Goal: Use online tool/utility: Utilize a website feature to perform a specific function

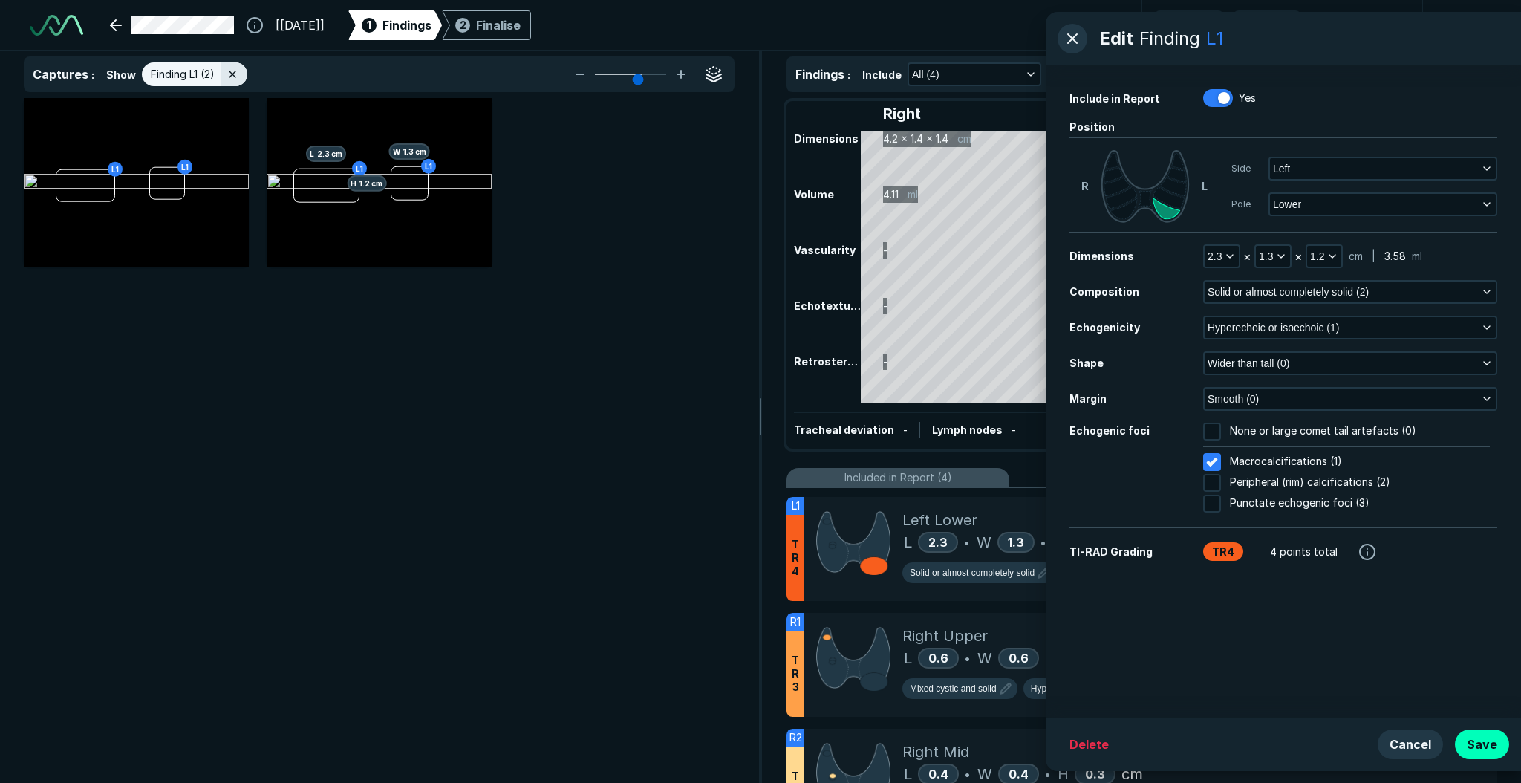
scroll to position [3426, 5094]
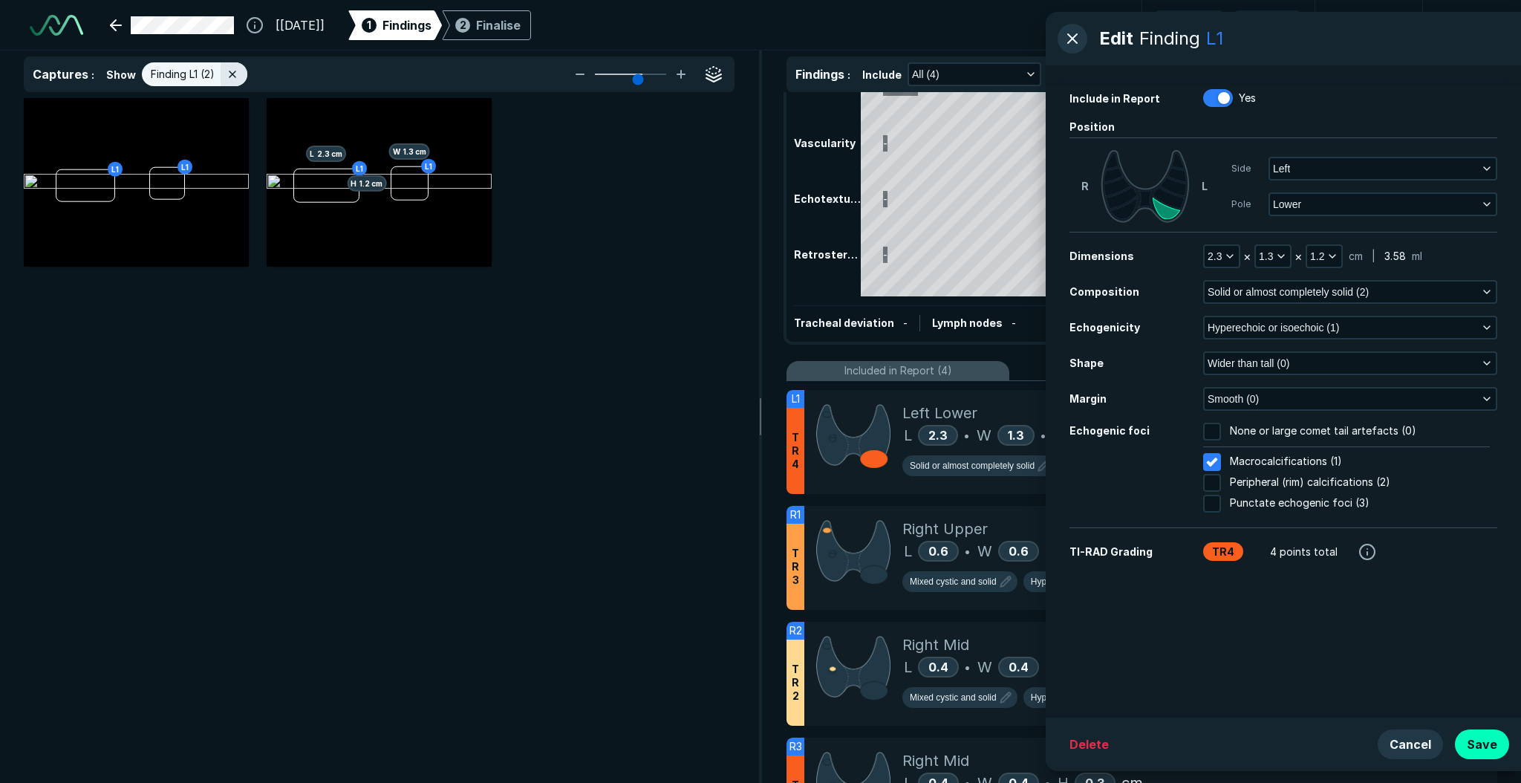
click at [583, 324] on div "L1 L1 L1 L 2.3 cm L1 H 1.2 cm W 1.3 cm" at bounding box center [379, 440] width 758 height 685
click at [1074, 41] on button "button" at bounding box center [1072, 39] width 30 height 30
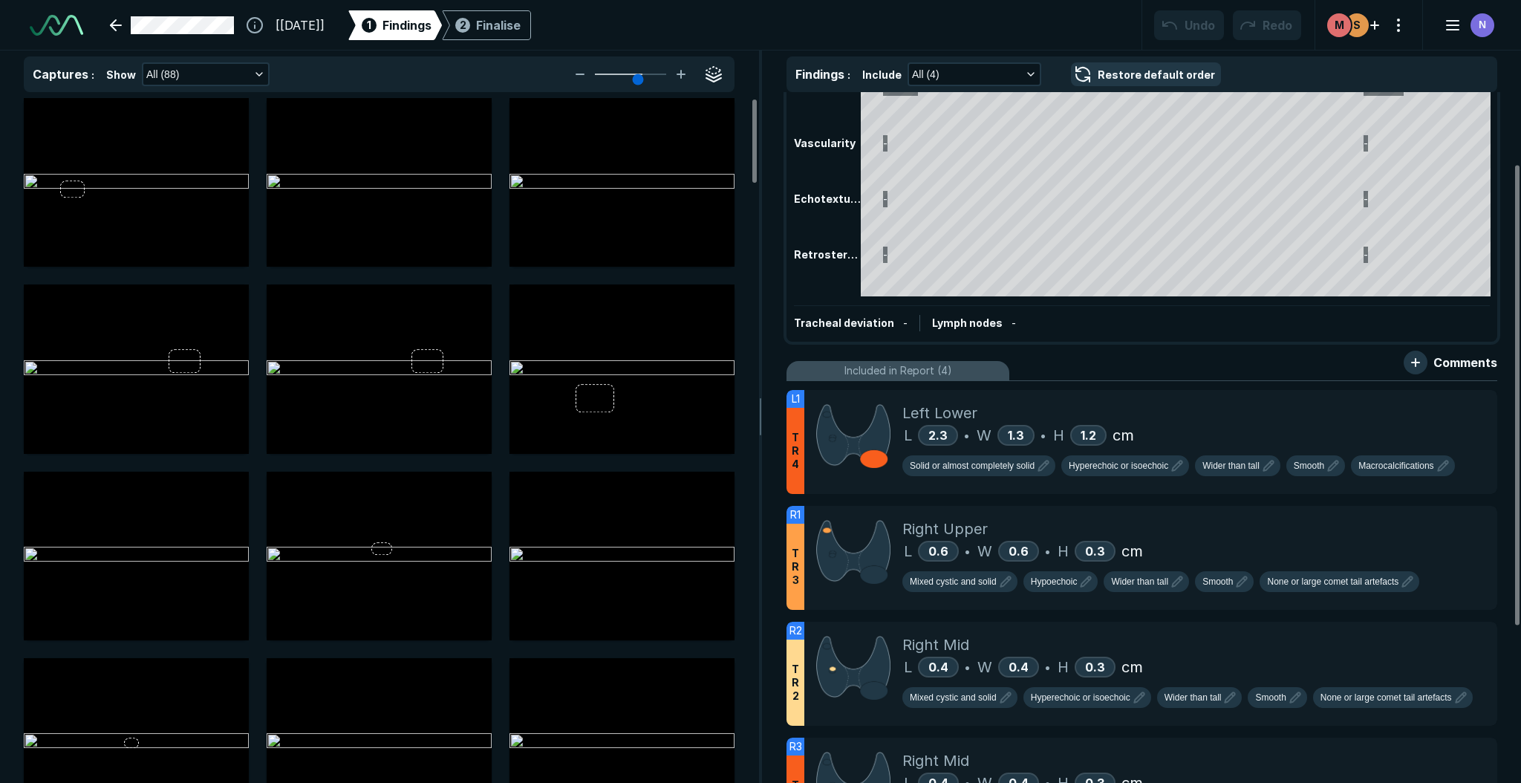
scroll to position [0, 0]
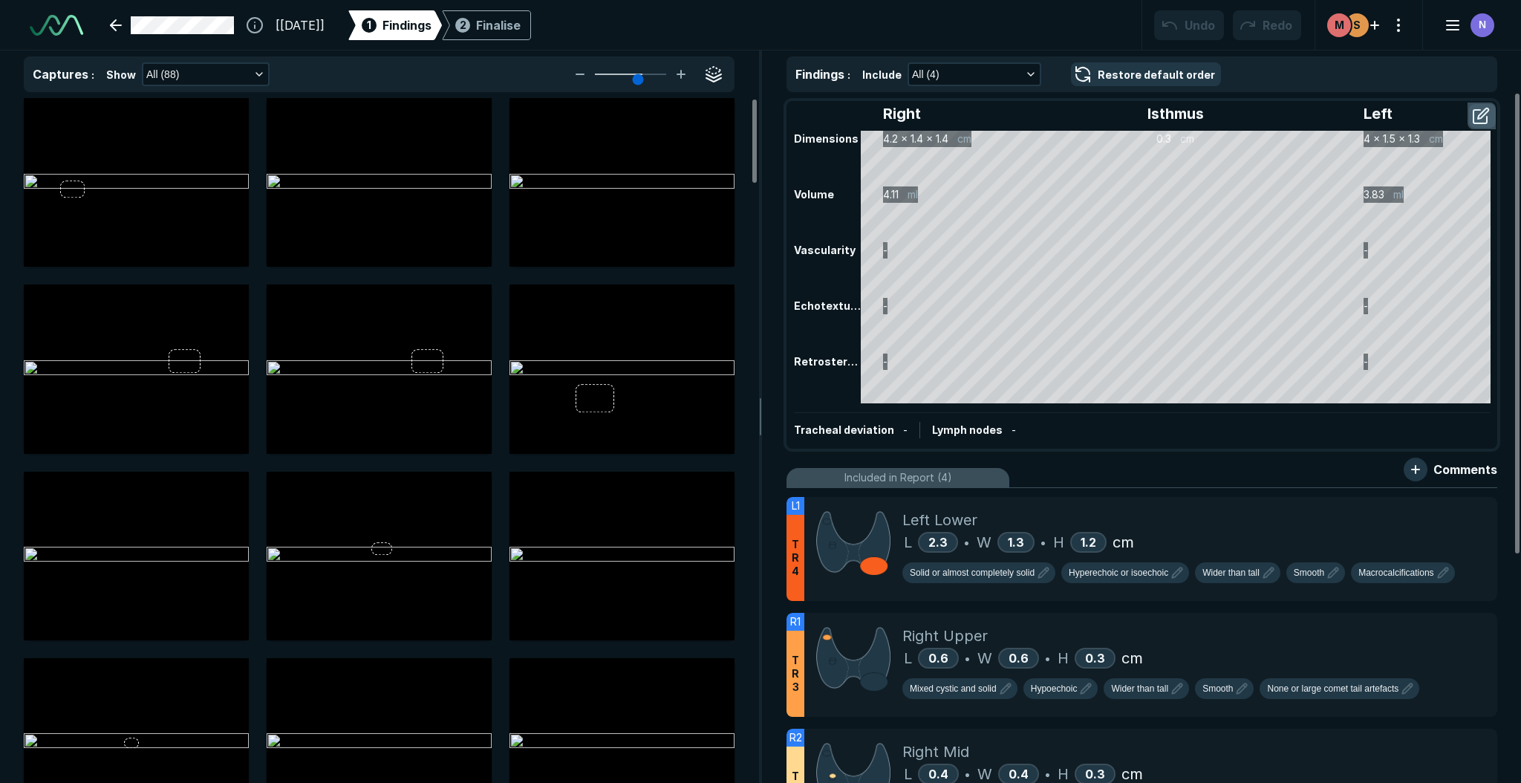
click at [1486, 117] on button "button" at bounding box center [1482, 116] width 27 height 24
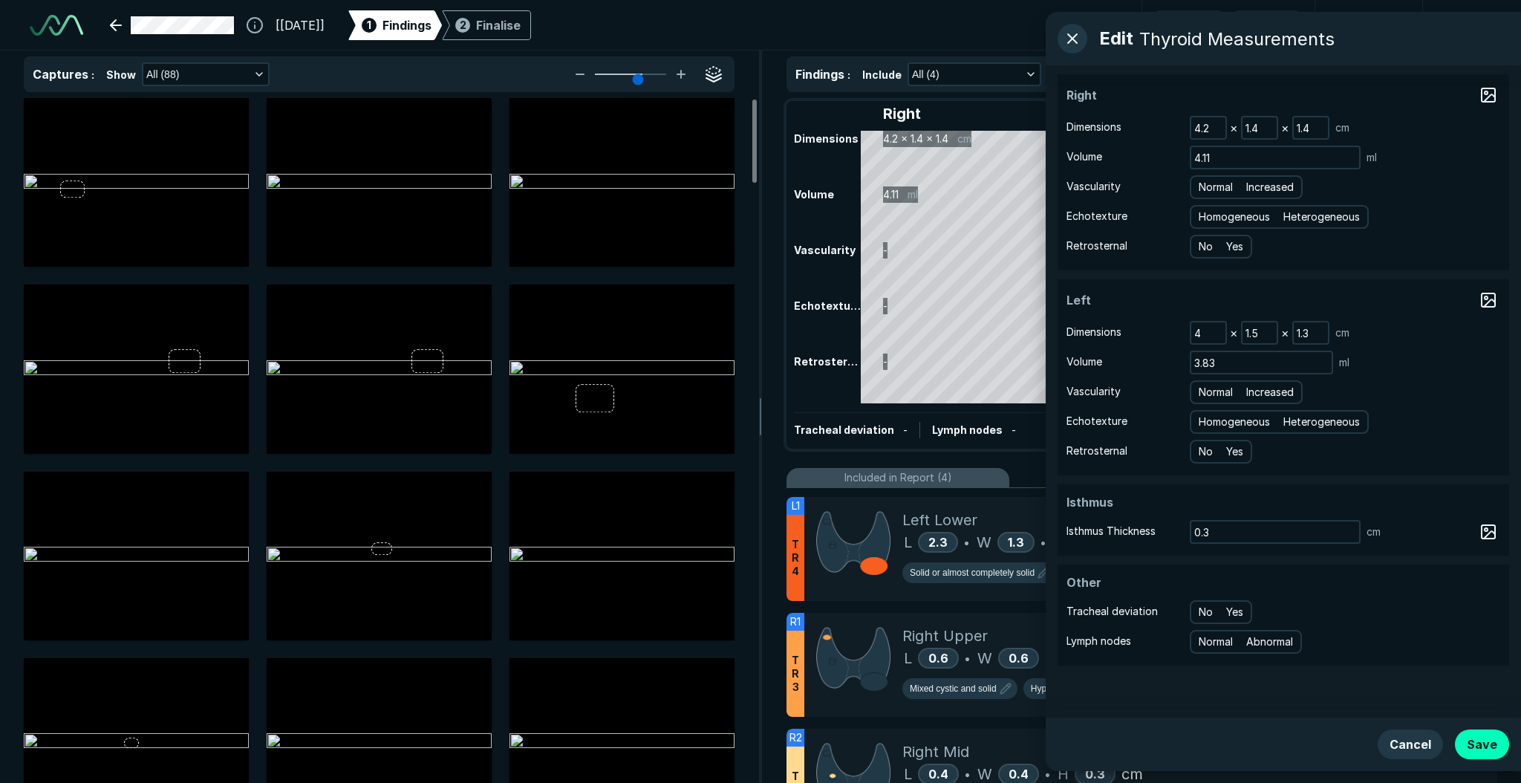
scroll to position [15, 0]
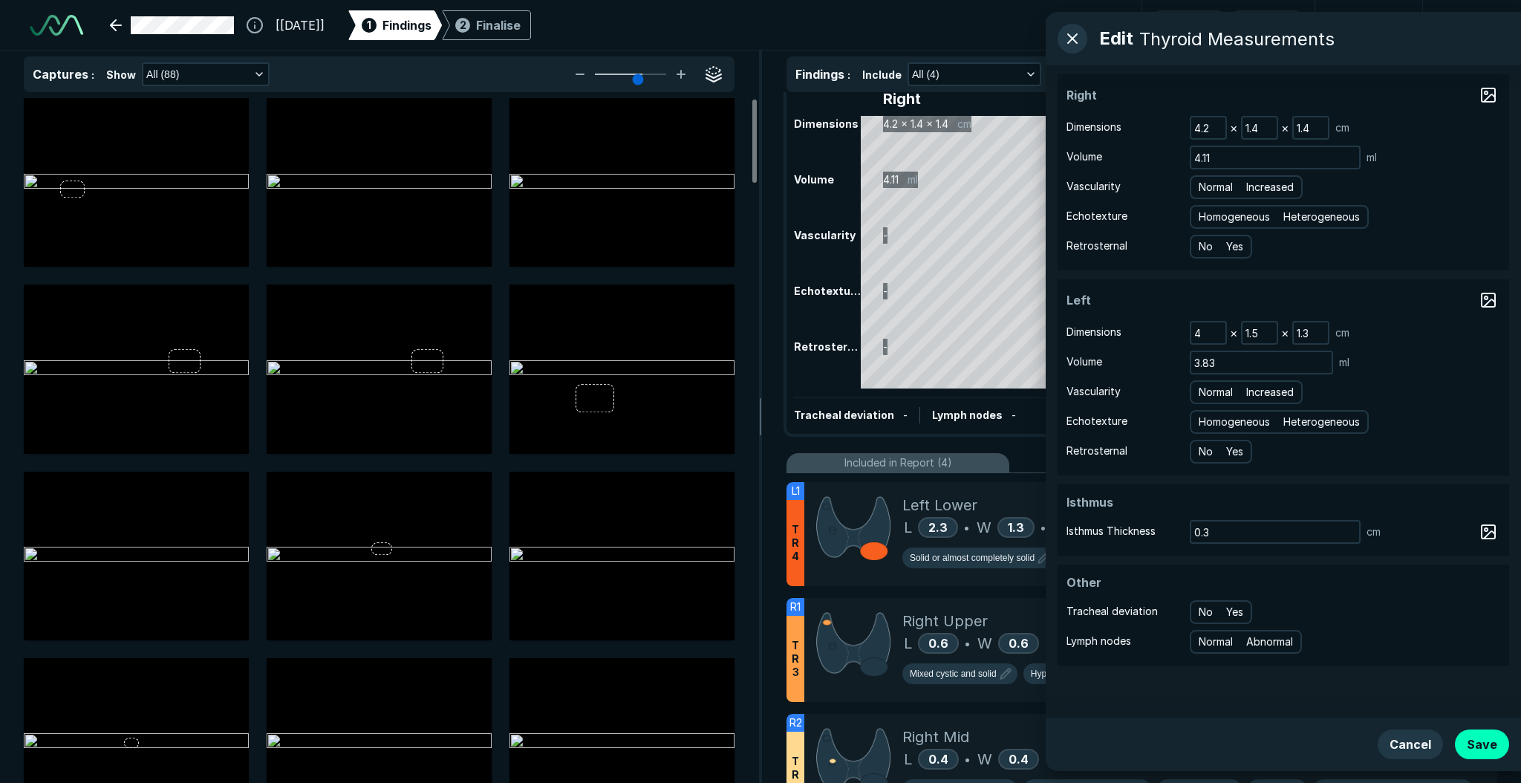
click at [1078, 36] on button "button" at bounding box center [1072, 39] width 30 height 30
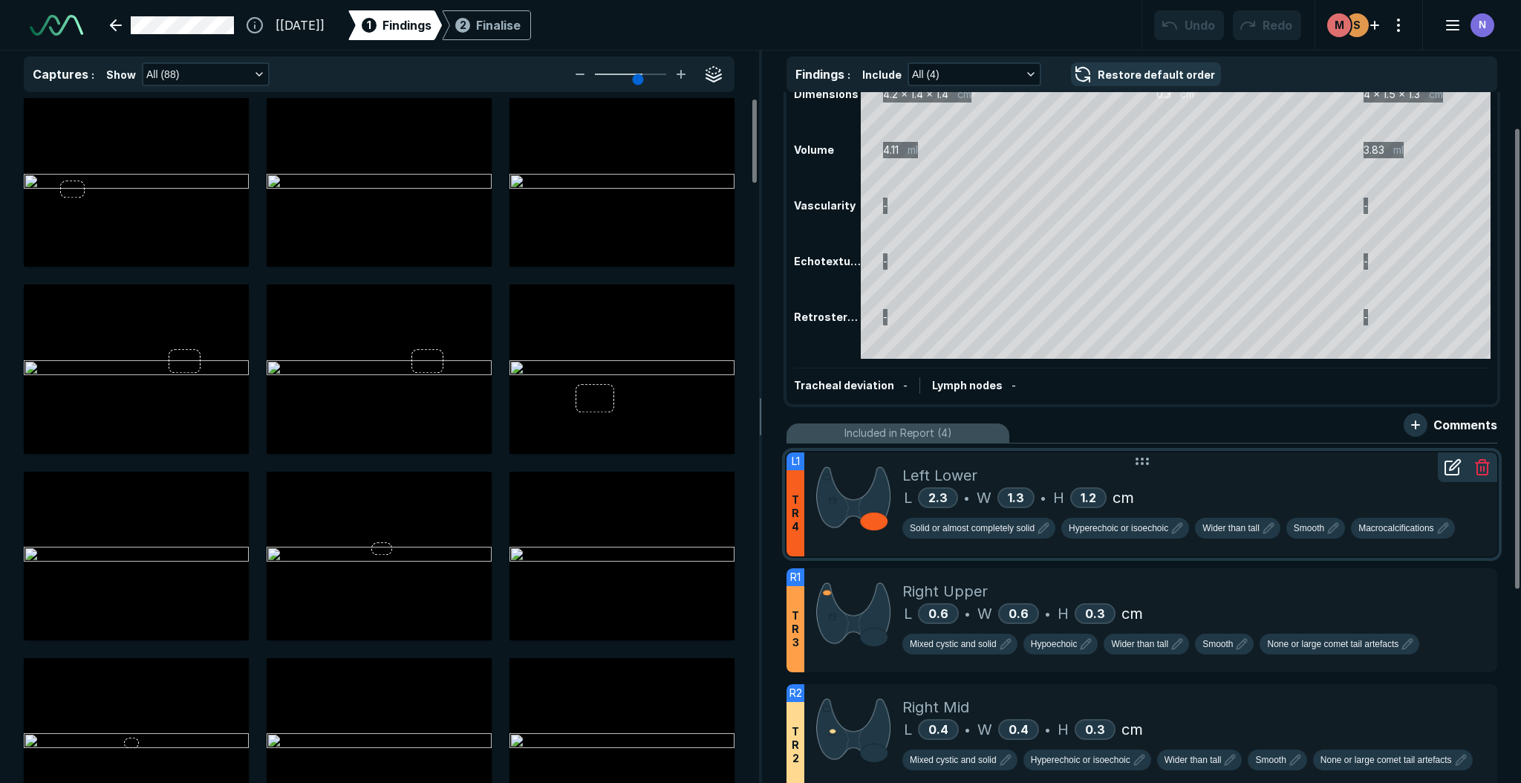
scroll to position [62, 0]
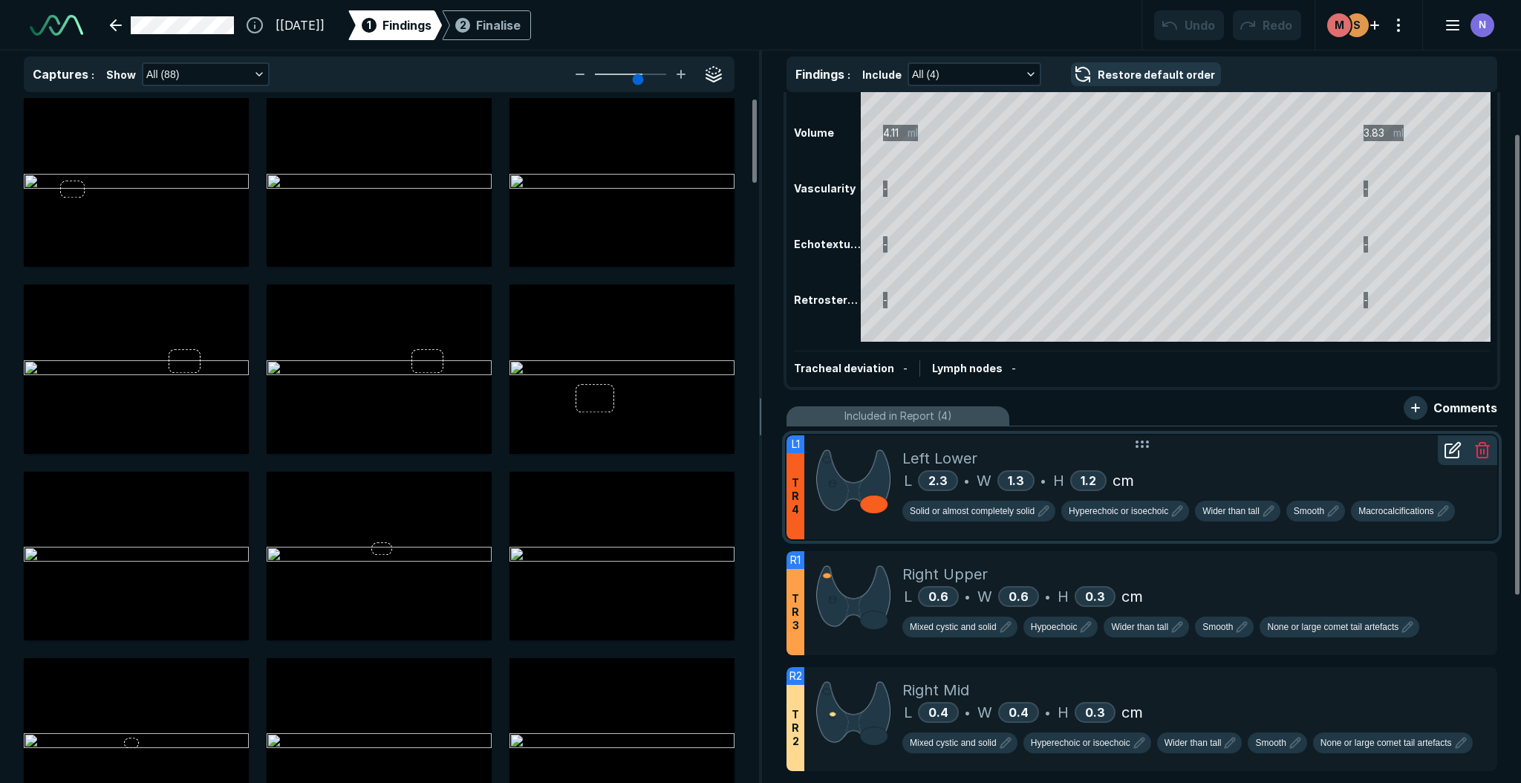
click at [1448, 448] on icon at bounding box center [1452, 450] width 18 height 18
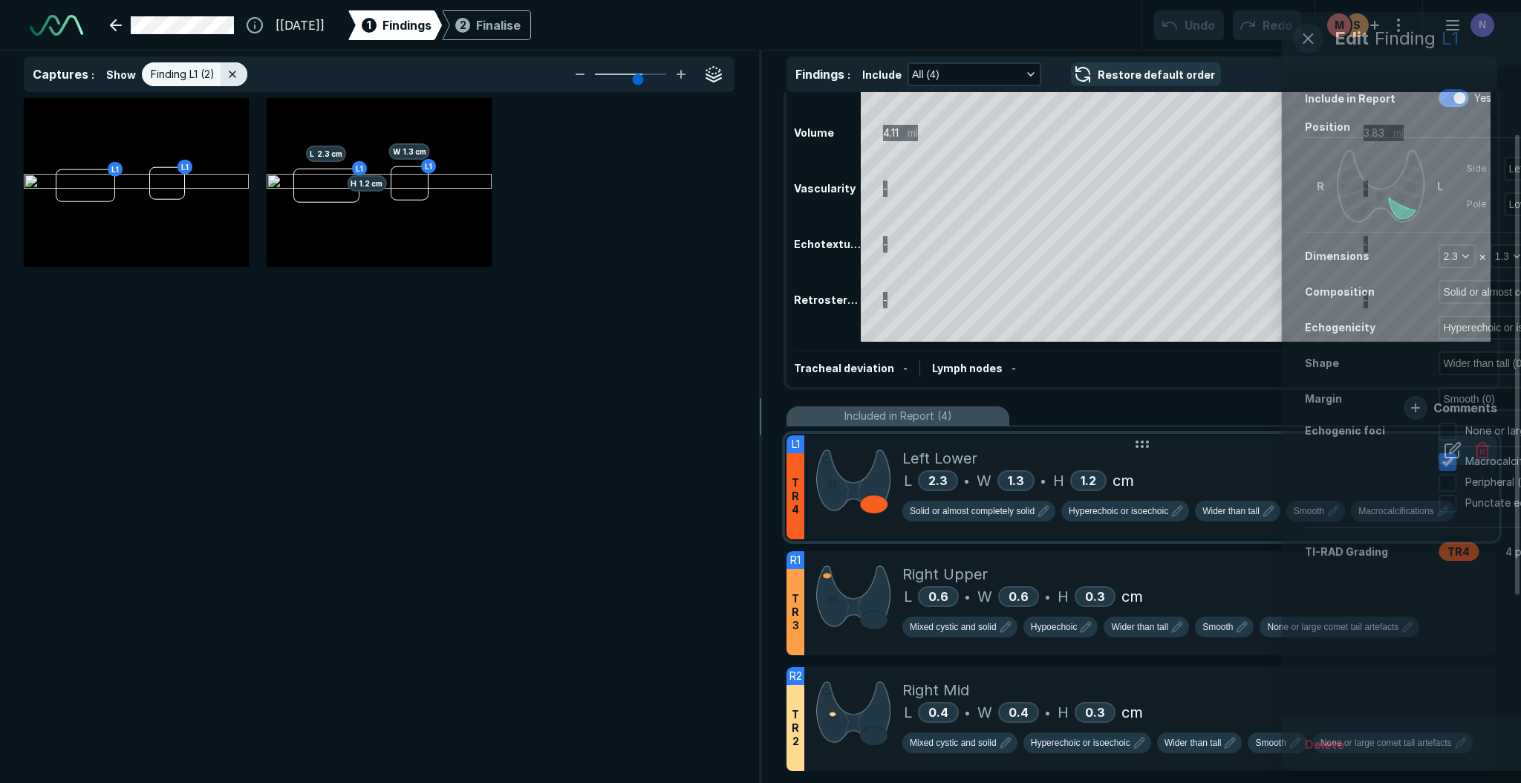
scroll to position [4827, 5081]
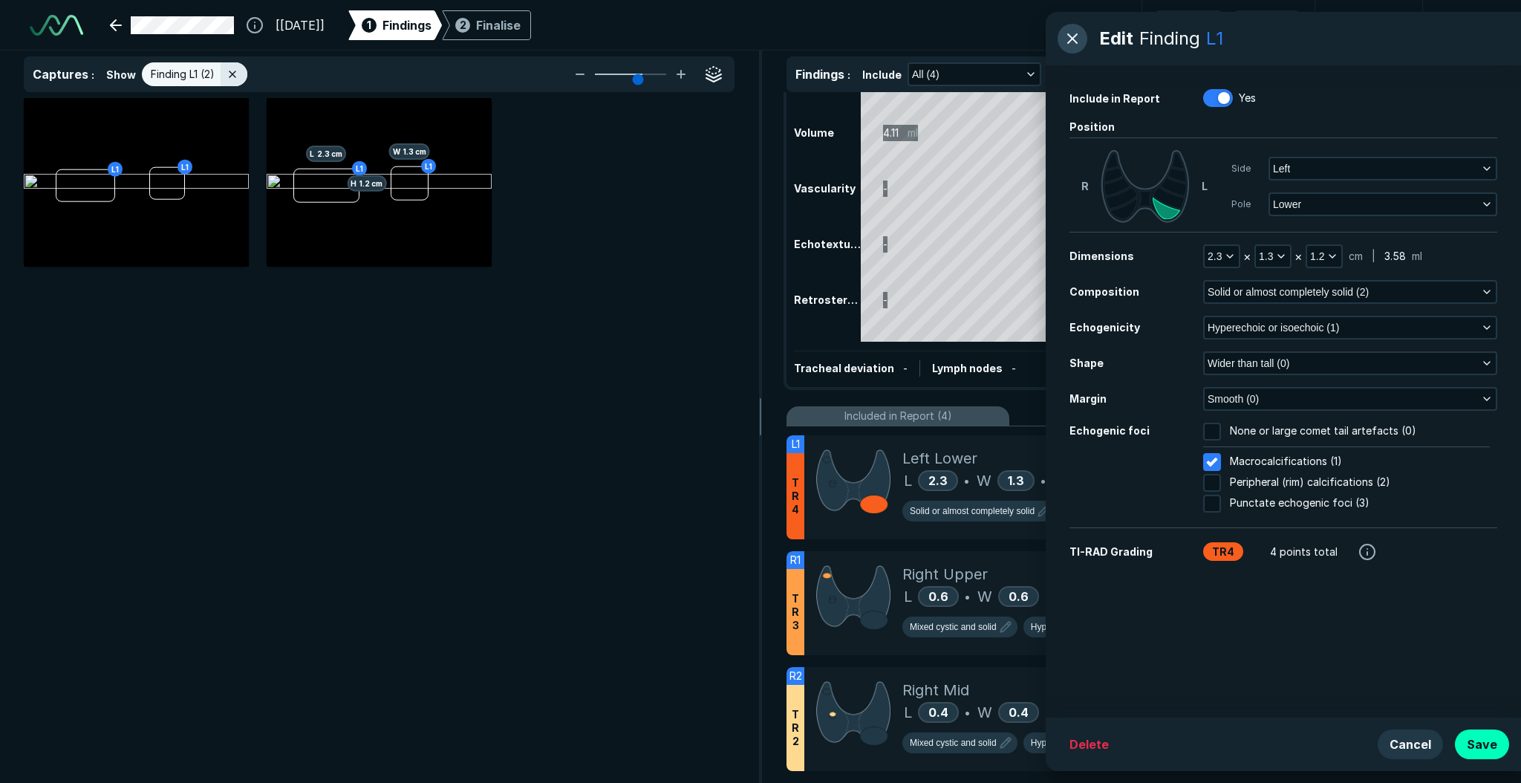
click at [1075, 39] on button "button" at bounding box center [1072, 39] width 30 height 30
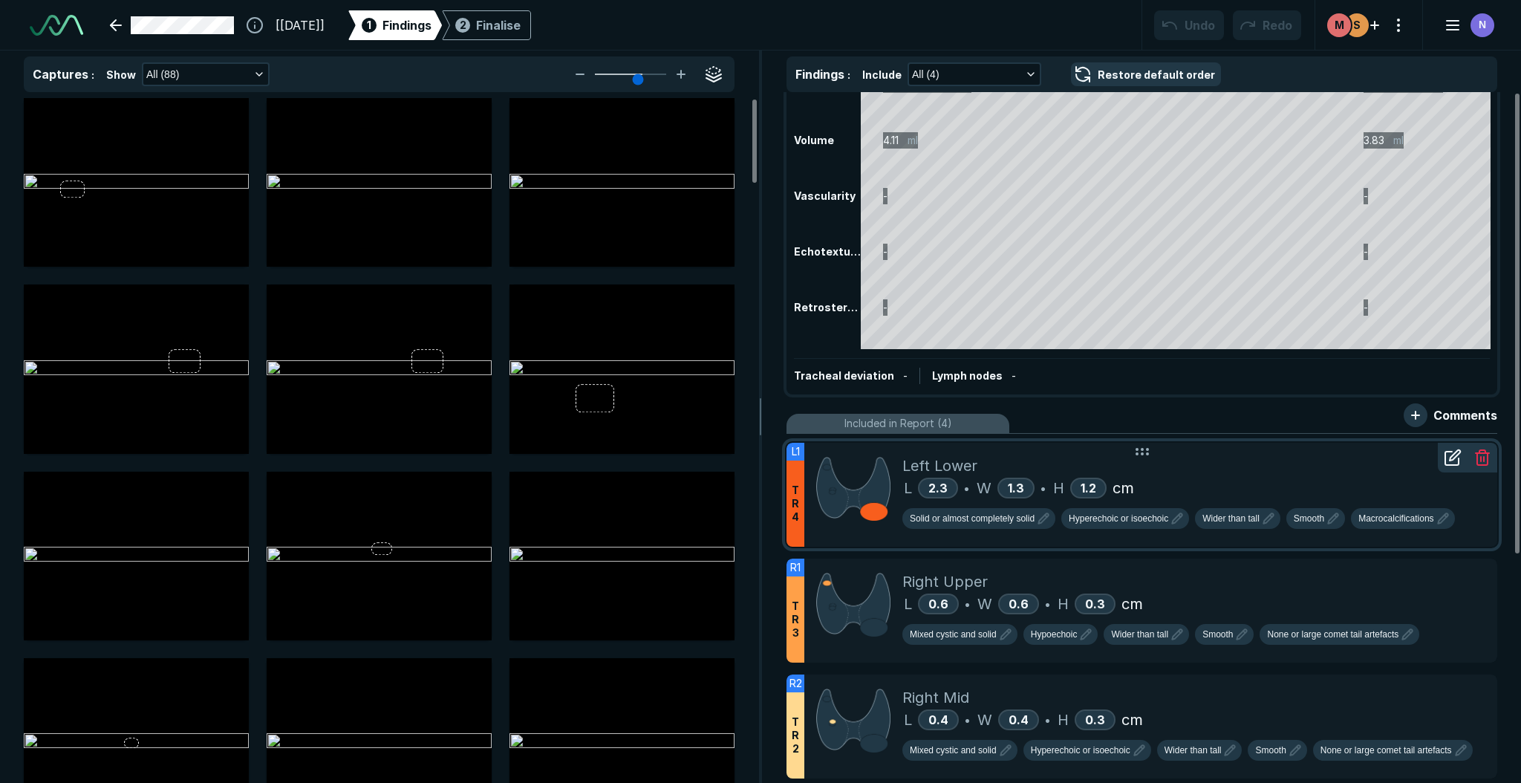
scroll to position [0, 0]
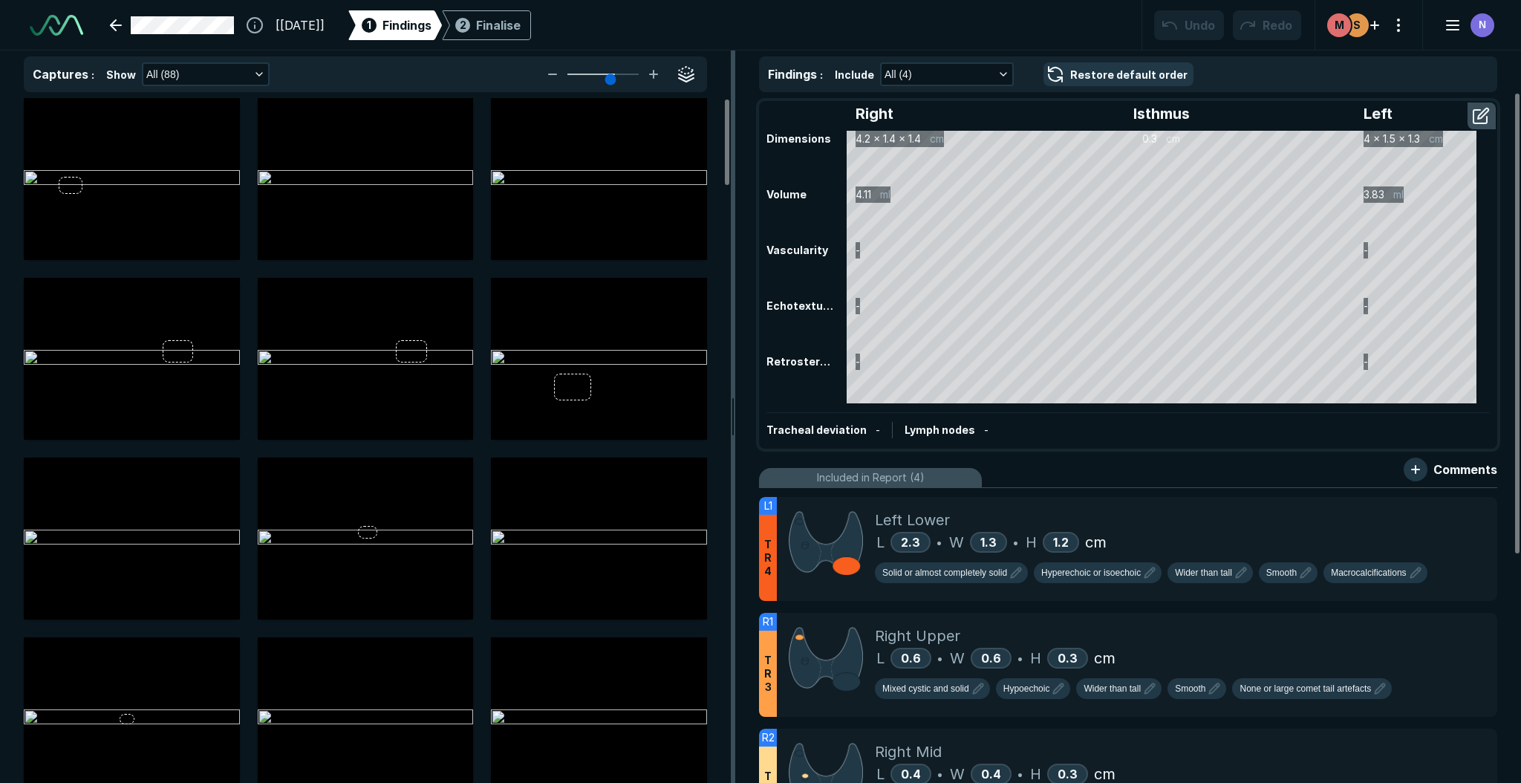
type input "5"
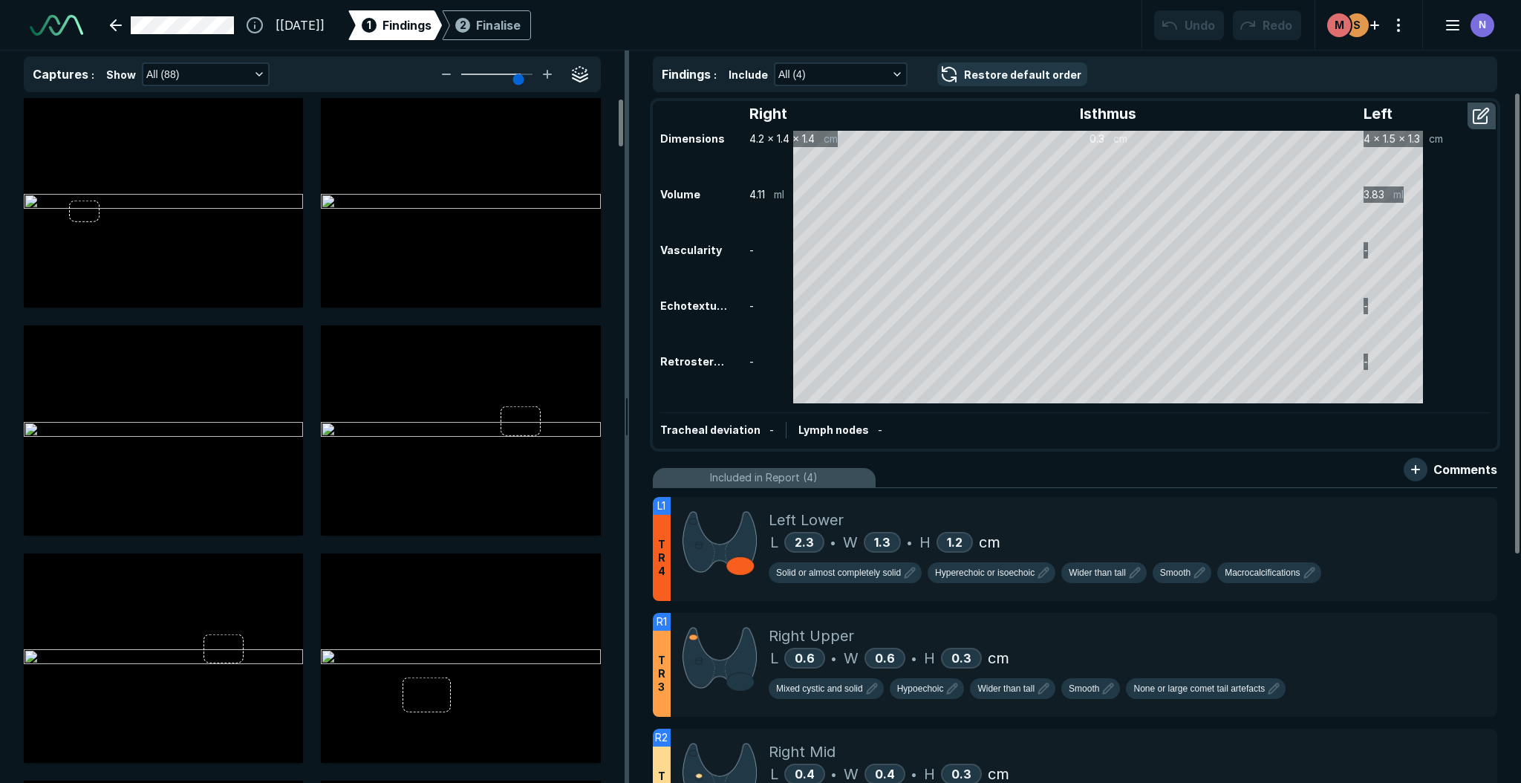
scroll to position [4944, 5683]
drag, startPoint x: 759, startPoint y: 304, endPoint x: 627, endPoint y: 310, distance: 131.6
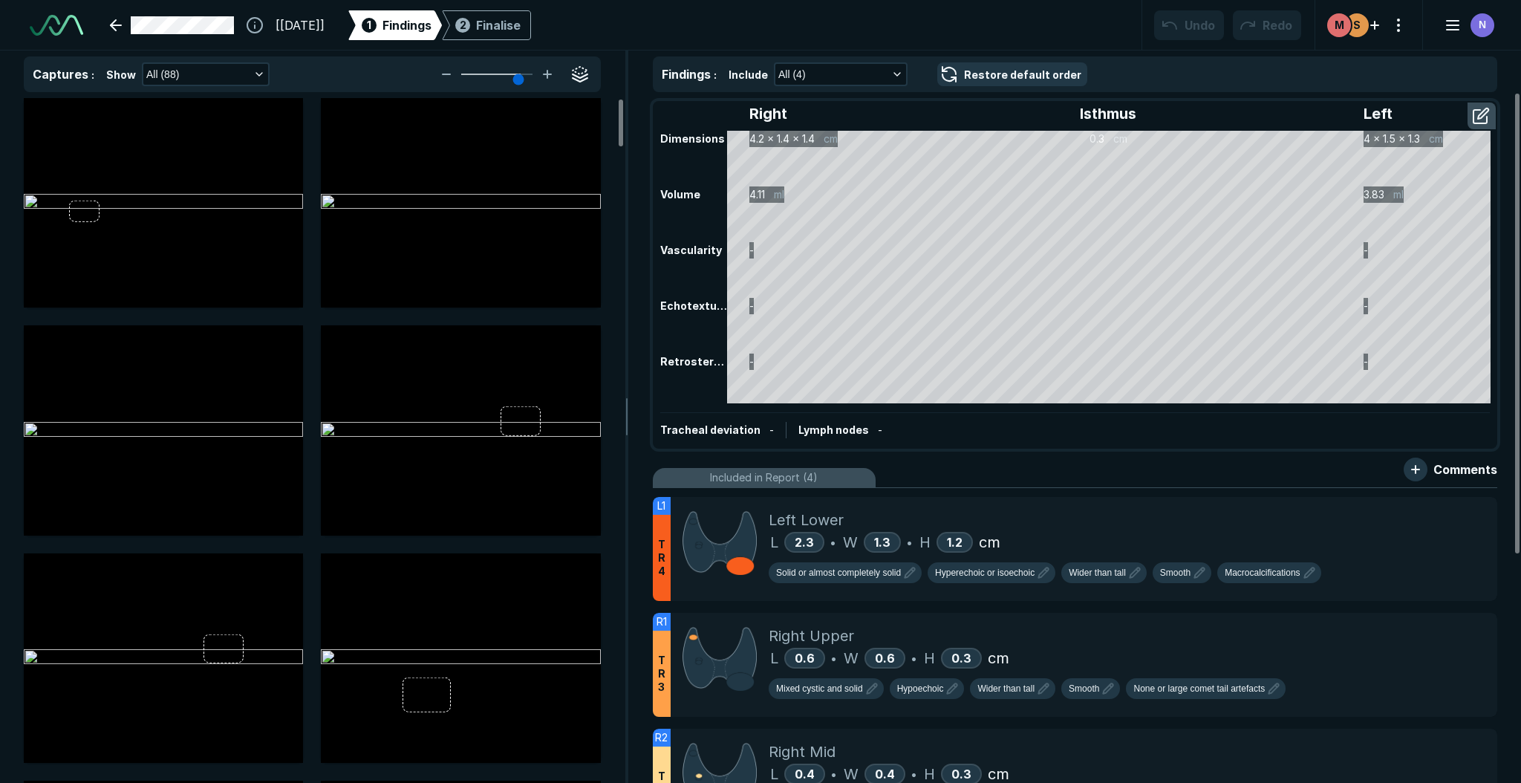
scroll to position [1, 0]
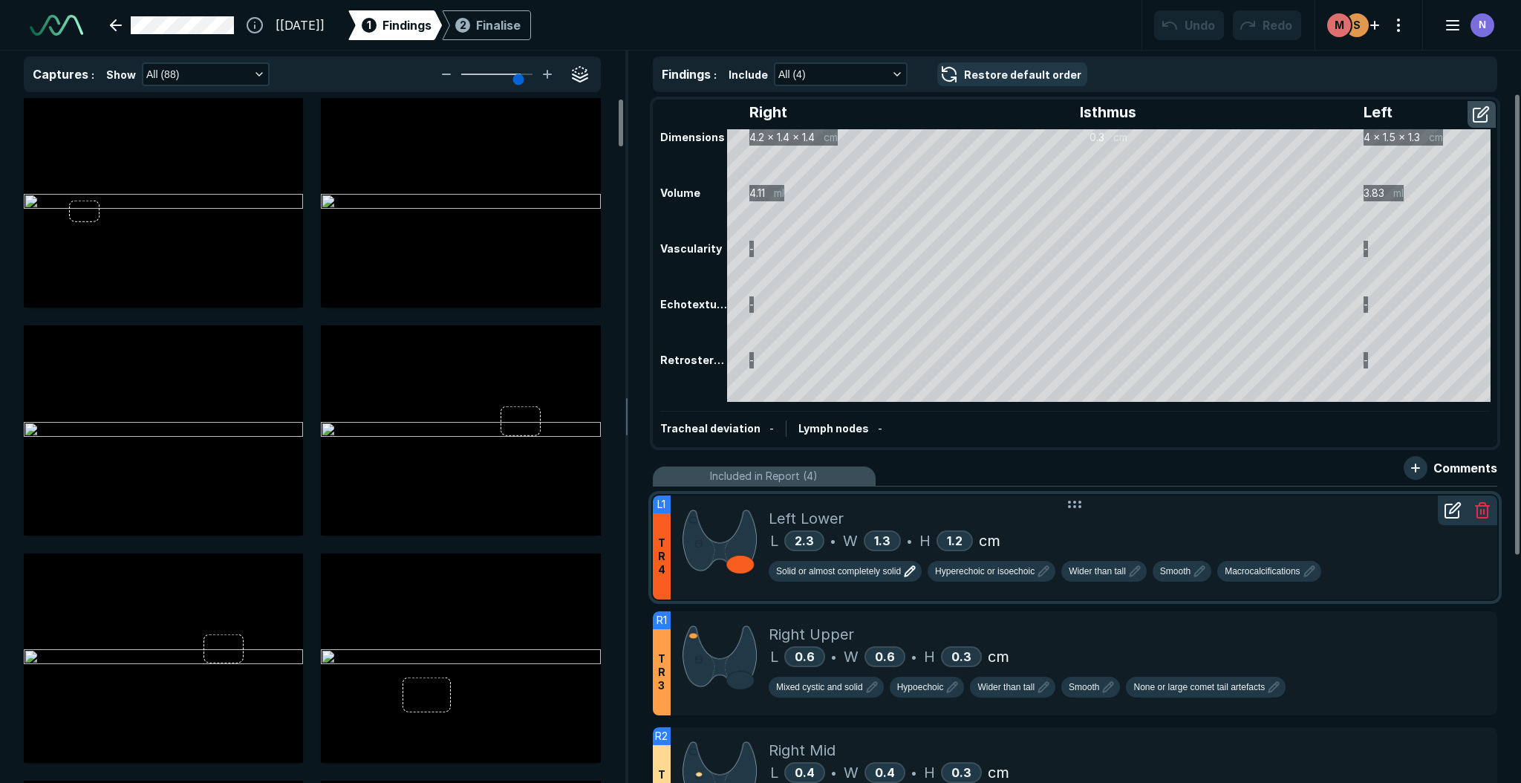
click at [912, 576] on icon "button" at bounding box center [910, 571] width 18 height 18
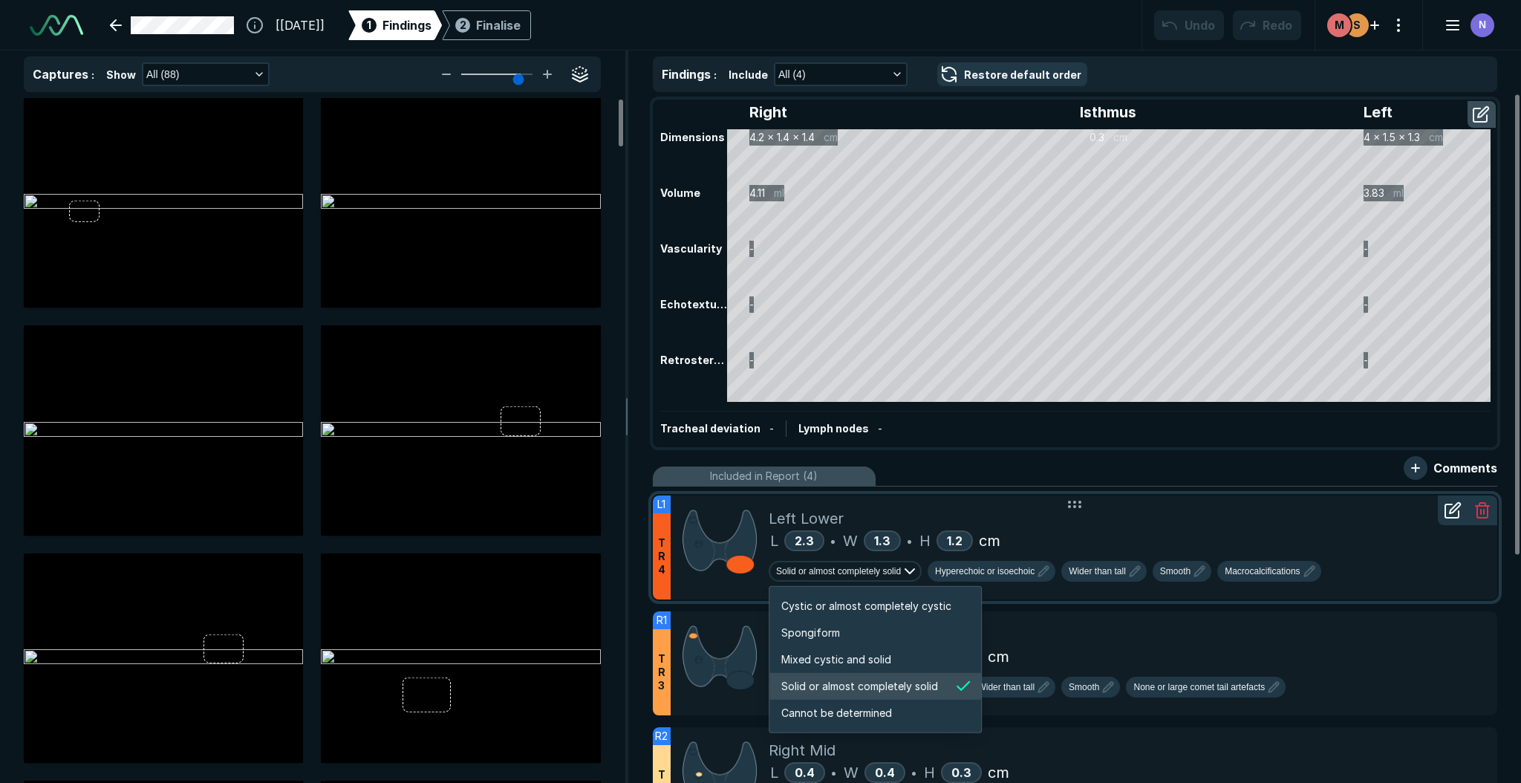
scroll to position [2477, 2851]
click at [1094, 525] on div "Left Lower" at bounding box center [1126, 518] width 716 height 22
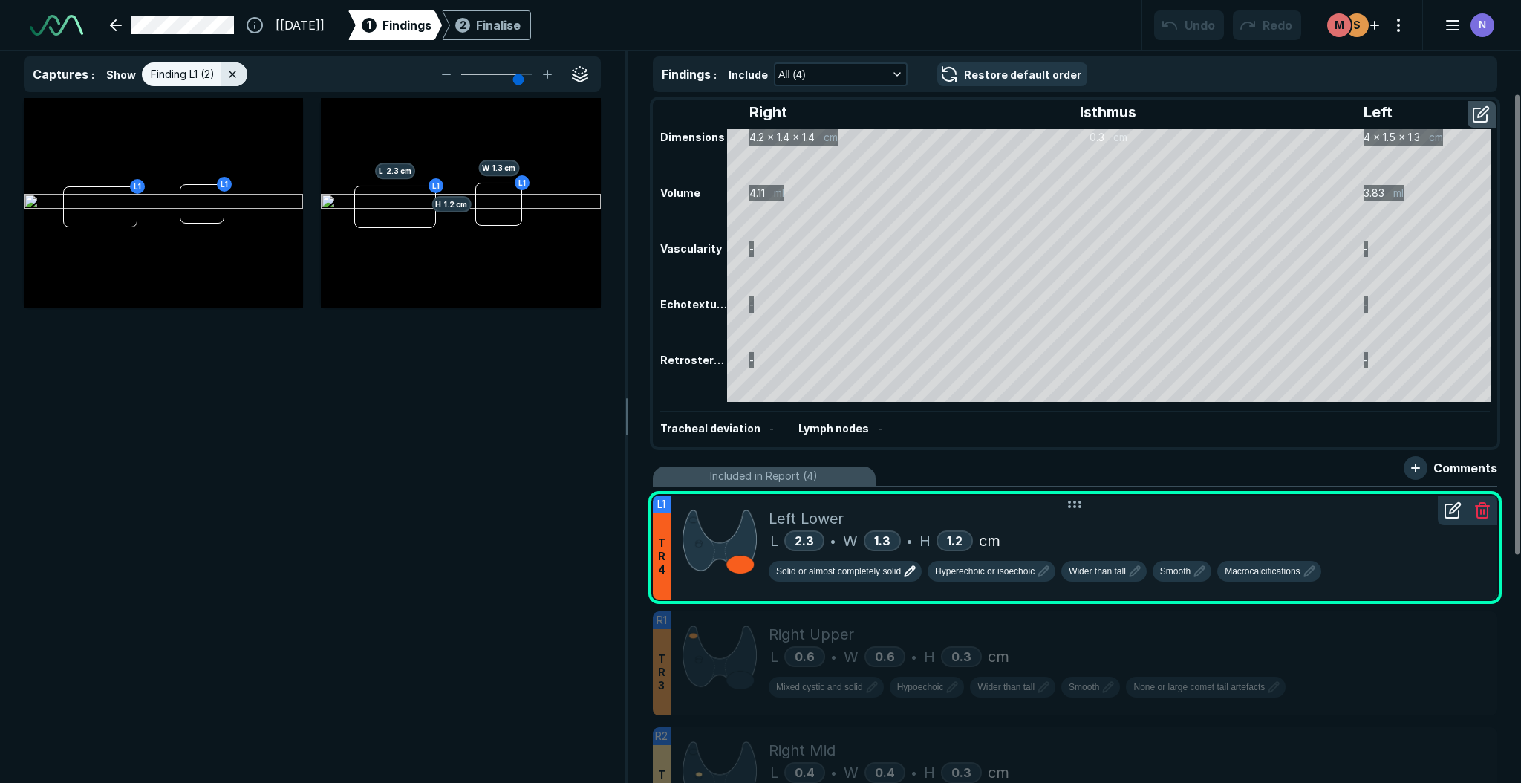
scroll to position [4827, 4480]
click at [512, 532] on div "L1 L1 L1 L 2.3 cm L1 H 1.2 cm W 1.3 cm" at bounding box center [312, 440] width 624 height 685
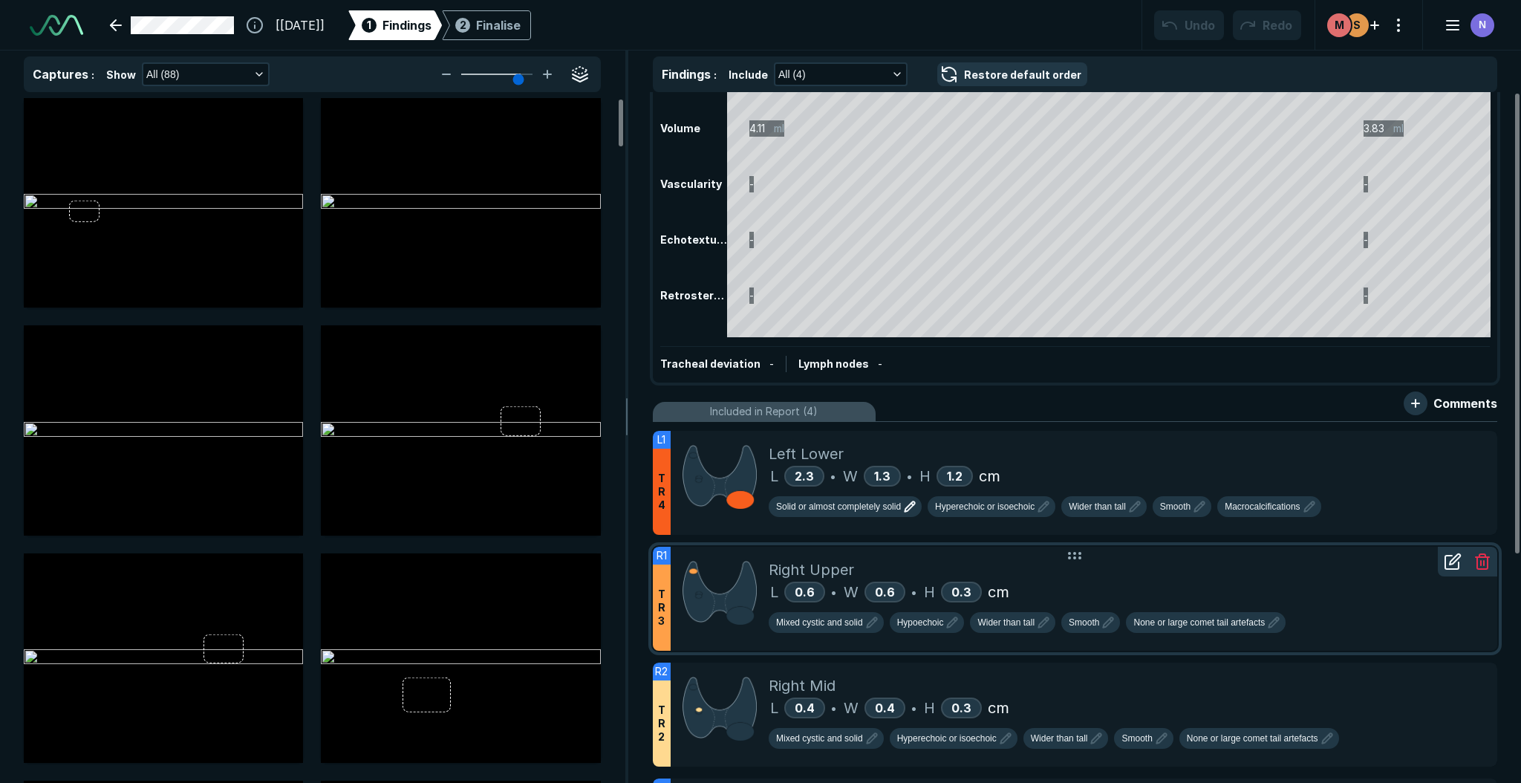
scroll to position [0, 0]
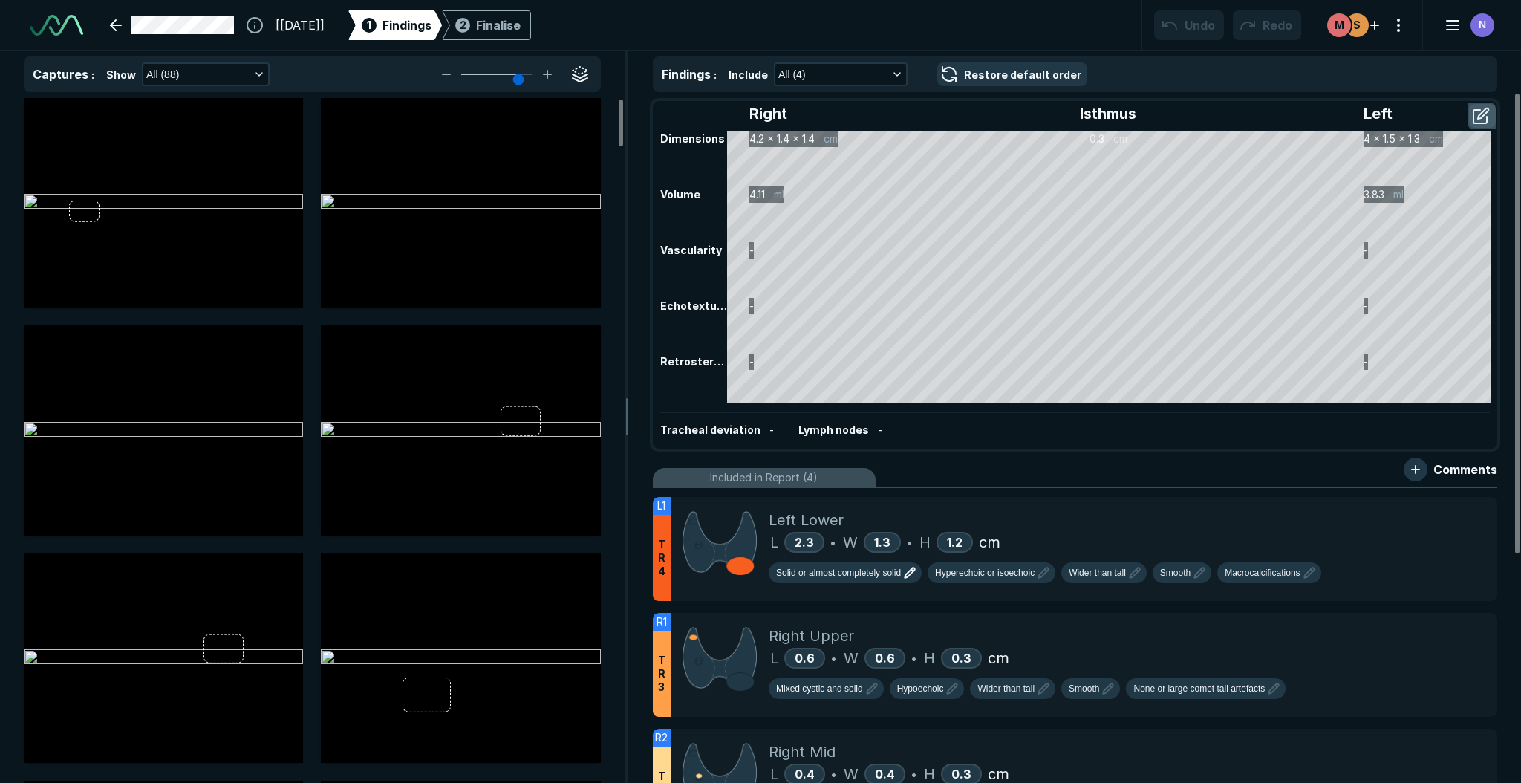
click at [1482, 117] on button "button" at bounding box center [1482, 116] width 27 height 24
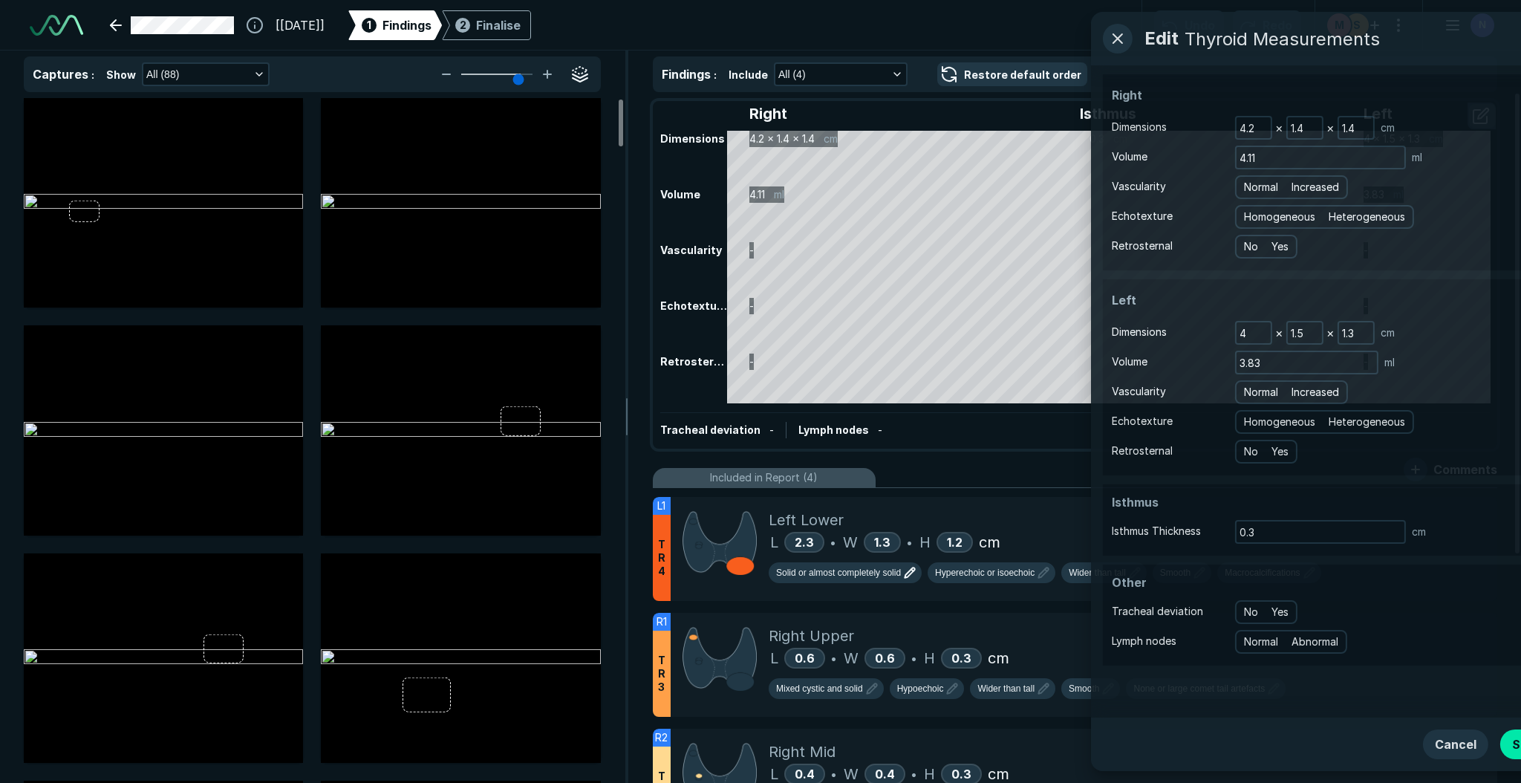
scroll to position [4810, 4046]
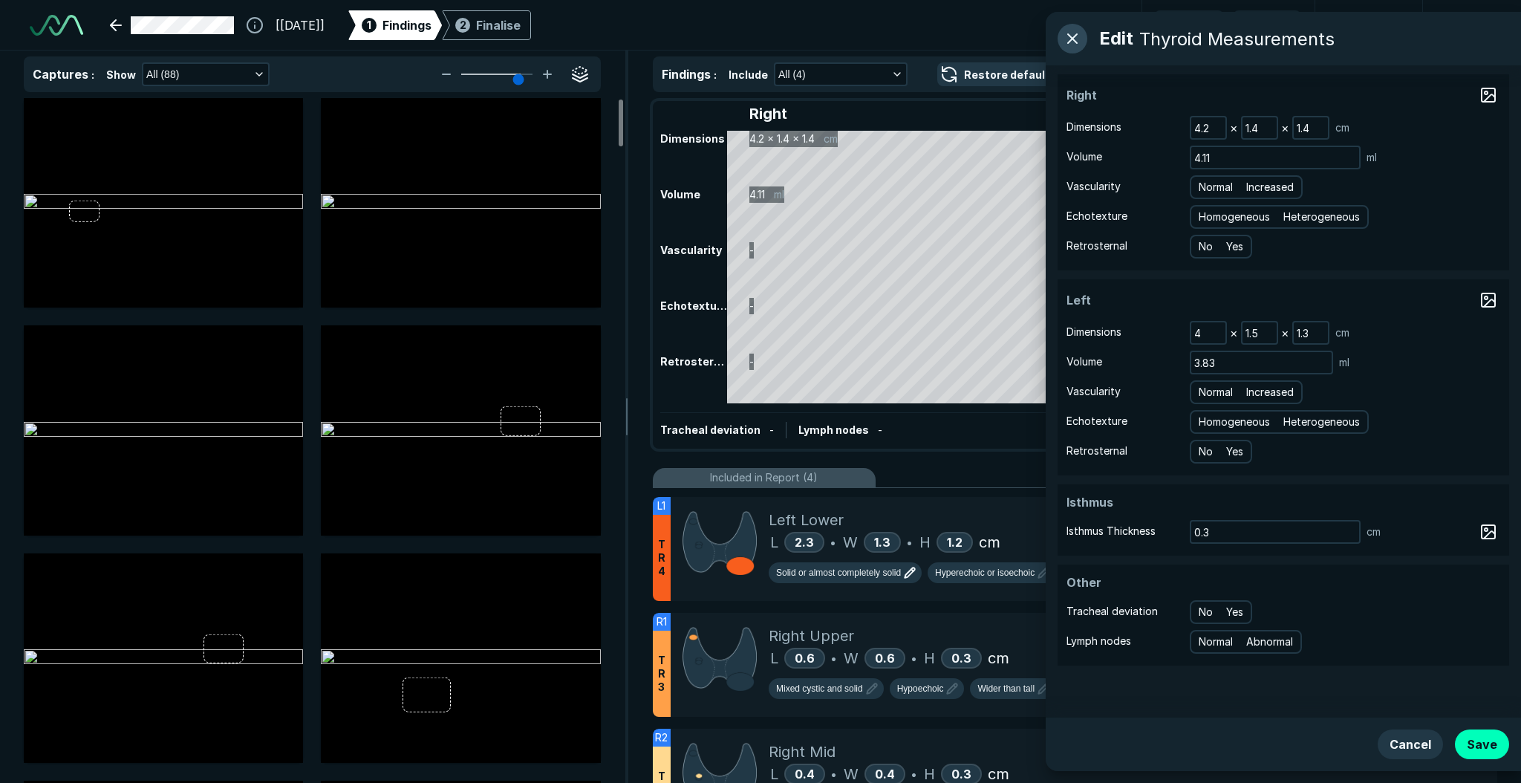
click at [1084, 42] on button "button" at bounding box center [1072, 39] width 30 height 30
